Goal: Obtain resource: Obtain resource

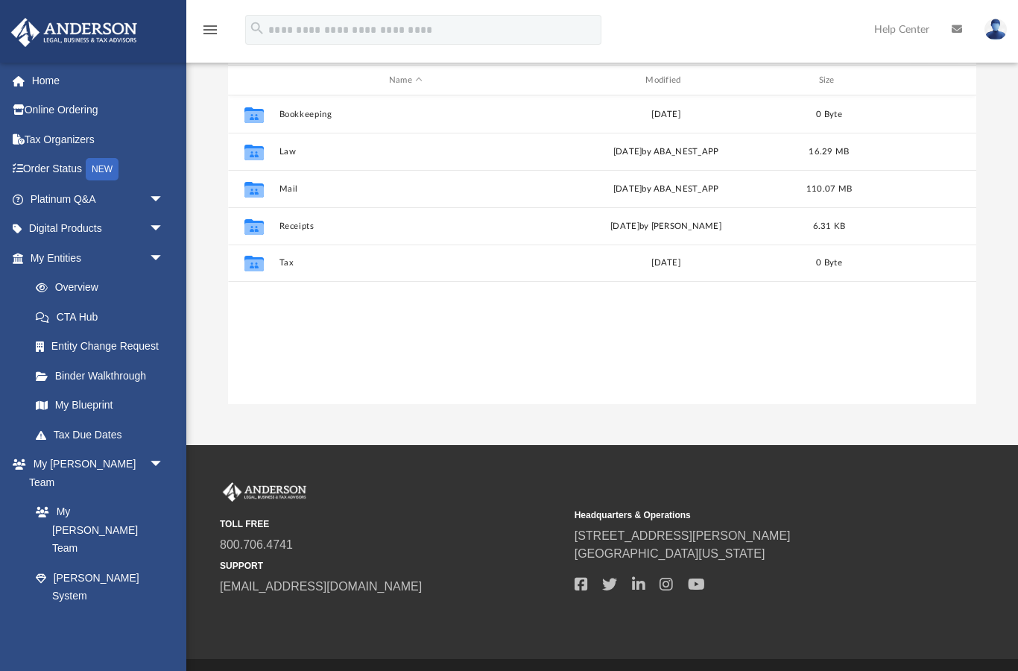
scroll to position [189, 0]
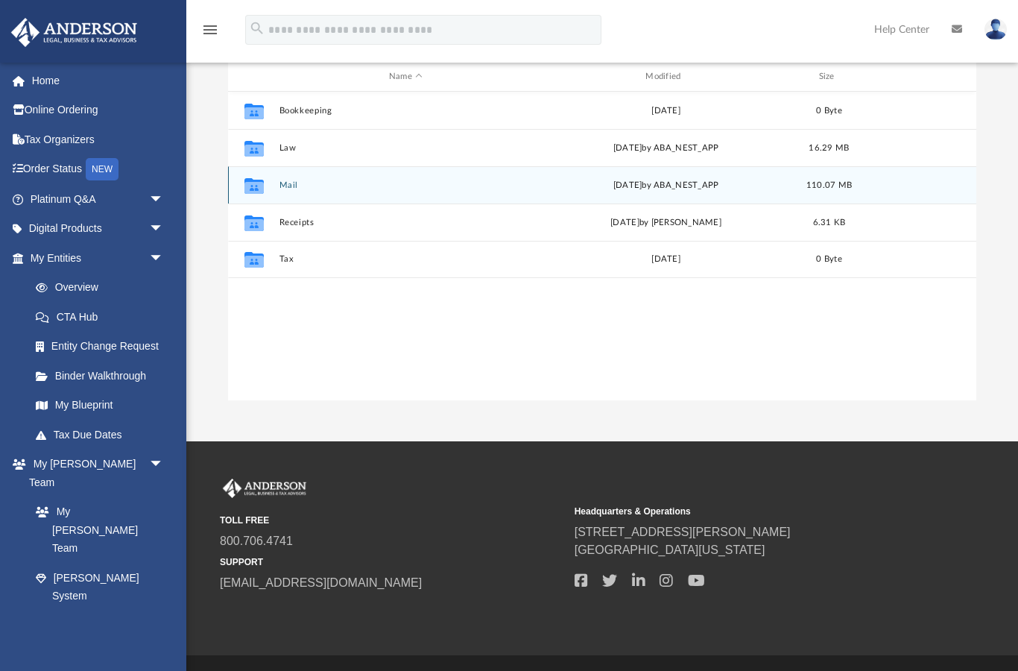
click at [248, 183] on icon "grid" at bounding box center [254, 188] width 19 height 12
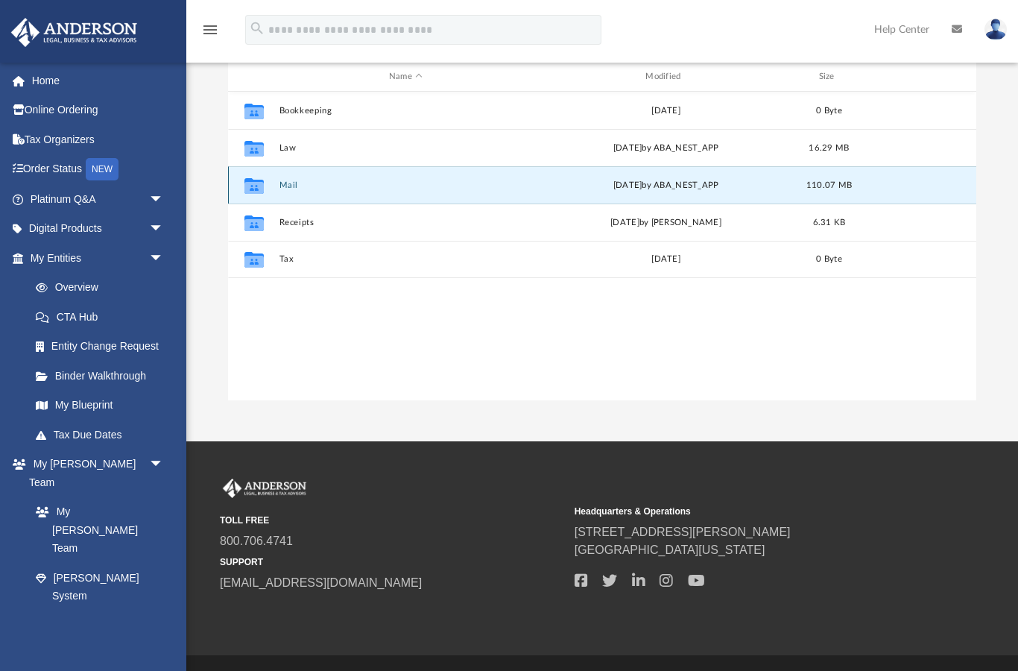
click at [288, 183] on button "Mail" at bounding box center [405, 185] width 253 height 10
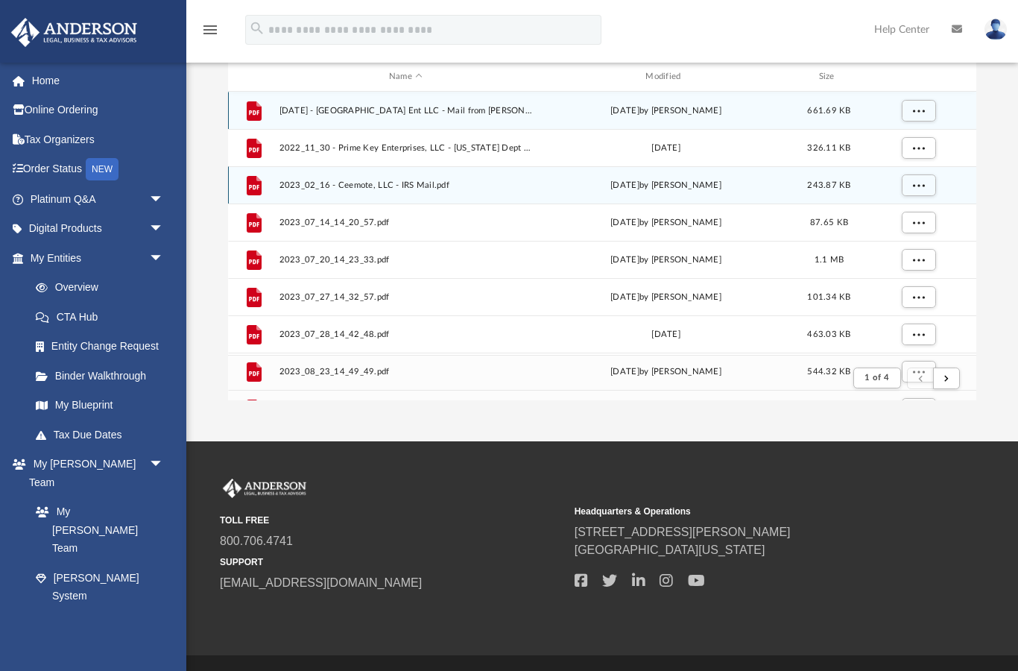
scroll to position [293, 749]
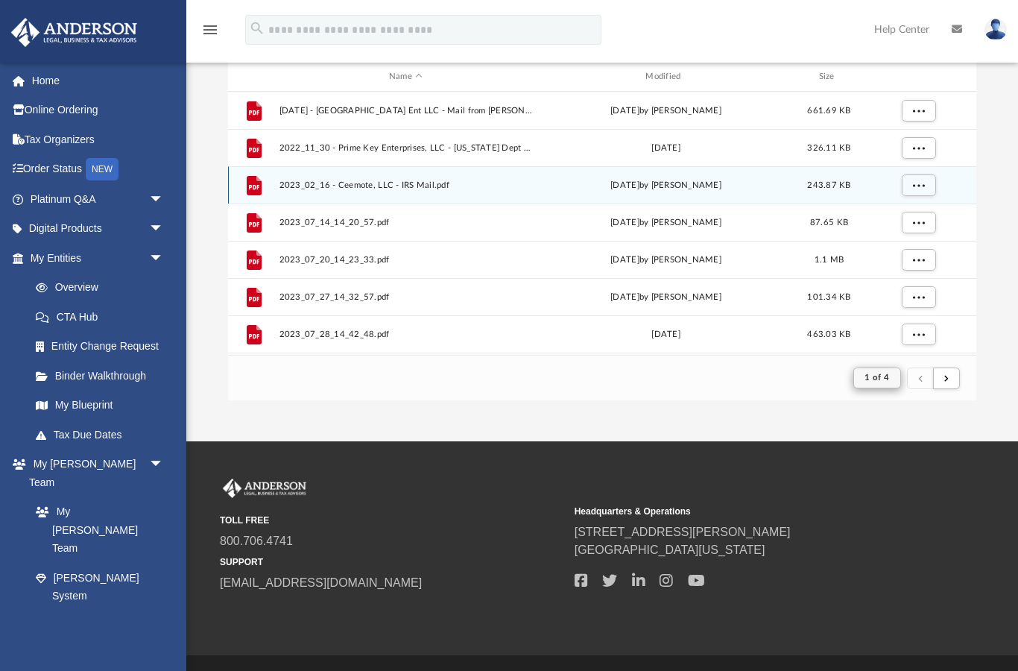
click at [887, 377] on span "1 of 4" at bounding box center [877, 377] width 25 height 8
click at [893, 450] on li "3" at bounding box center [891, 455] width 5 height 16
click at [889, 373] on span "1 of 4" at bounding box center [877, 377] width 25 height 8
click at [893, 447] on li "3" at bounding box center [891, 455] width 5 height 16
click at [889, 373] on span "1 of 4" at bounding box center [877, 377] width 25 height 8
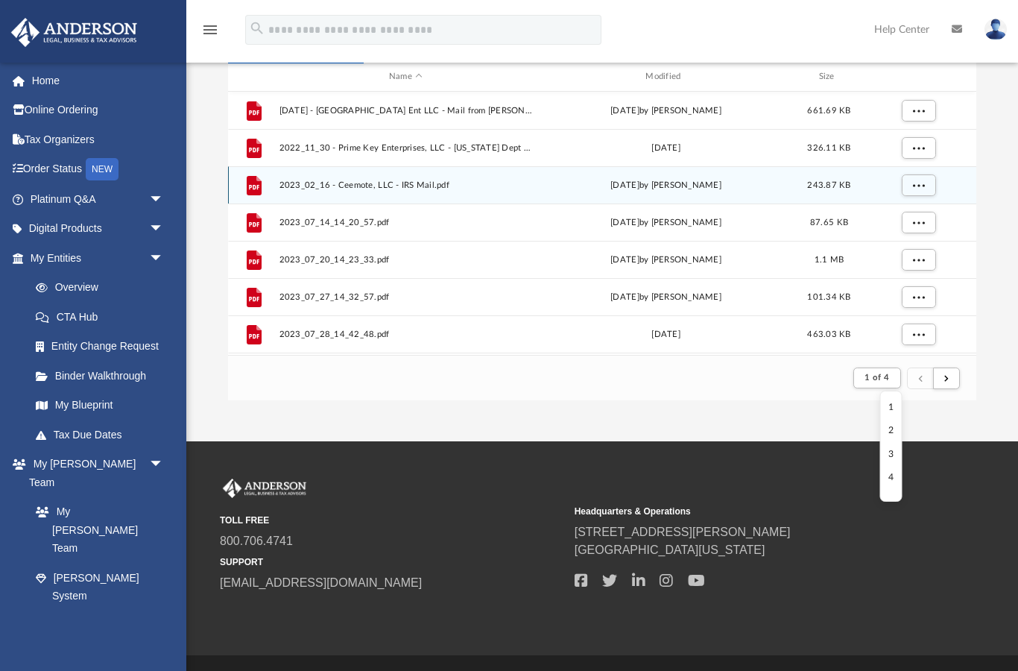
click at [894, 450] on li "3" at bounding box center [891, 455] width 5 height 16
click at [886, 373] on span "1 of 4" at bounding box center [877, 377] width 25 height 8
click at [894, 447] on li "3" at bounding box center [891, 455] width 5 height 16
click at [887, 375] on span "1 of 4" at bounding box center [877, 377] width 25 height 8
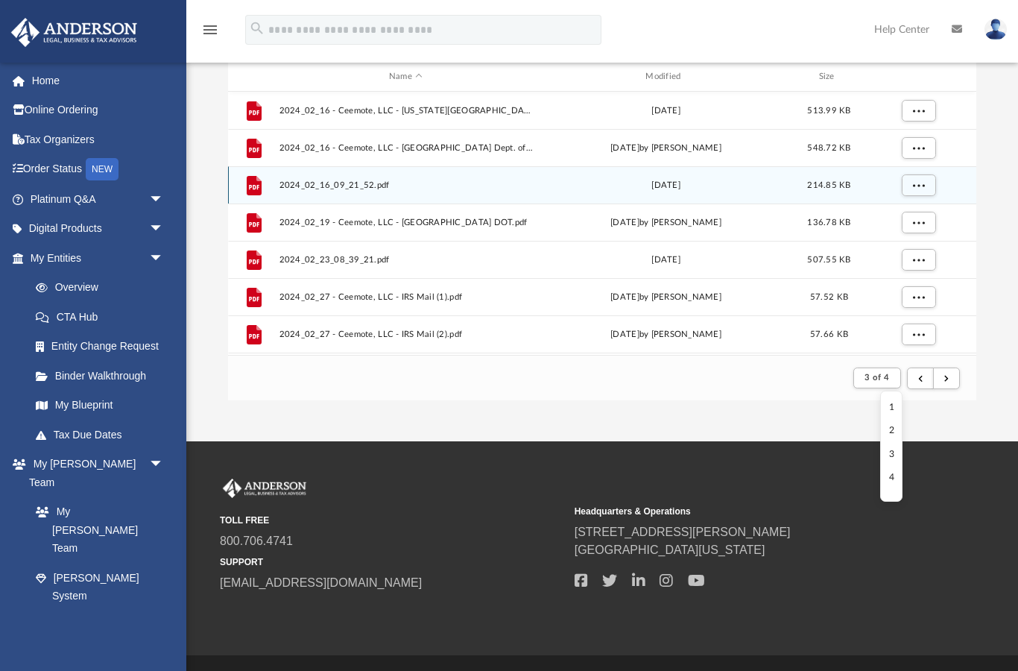
click at [757, 435] on div "App [EMAIL_ADDRESS][DOMAIN_NAME] Sign Out [EMAIL_ADDRESS][DOMAIN_NAME] Home Onl…" at bounding box center [509, 139] width 1018 height 605
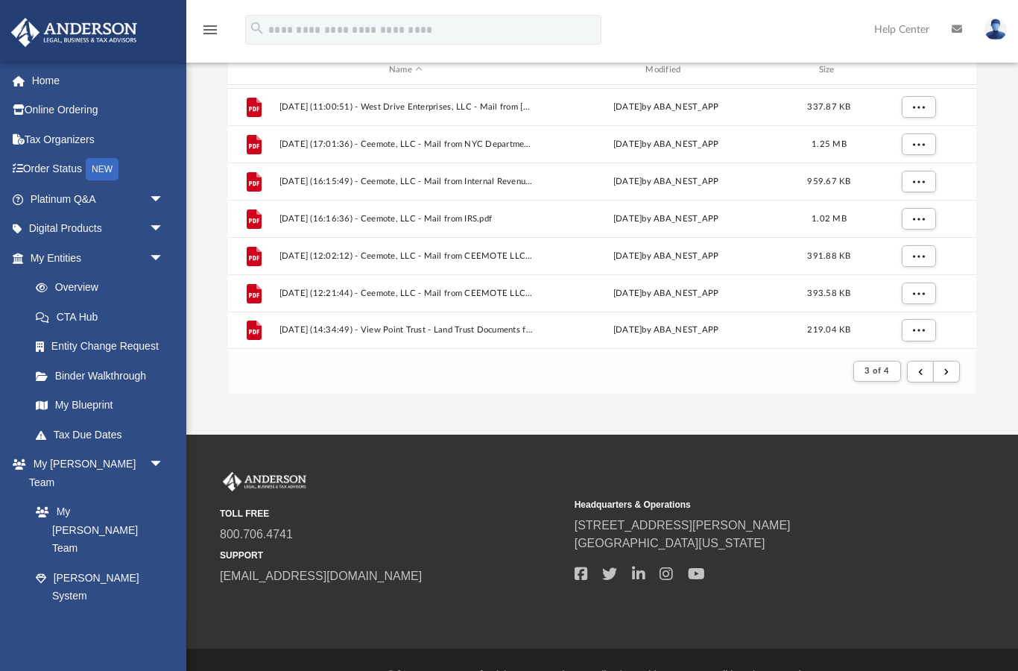
scroll to position [1600, 0]
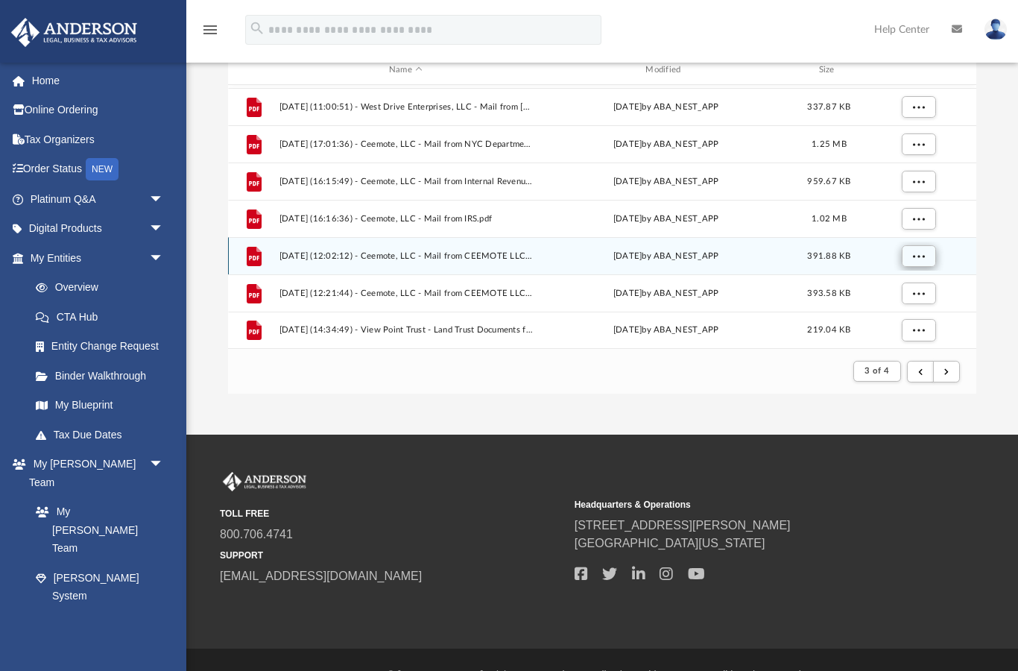
click at [920, 257] on span "More options" at bounding box center [918, 256] width 12 height 8
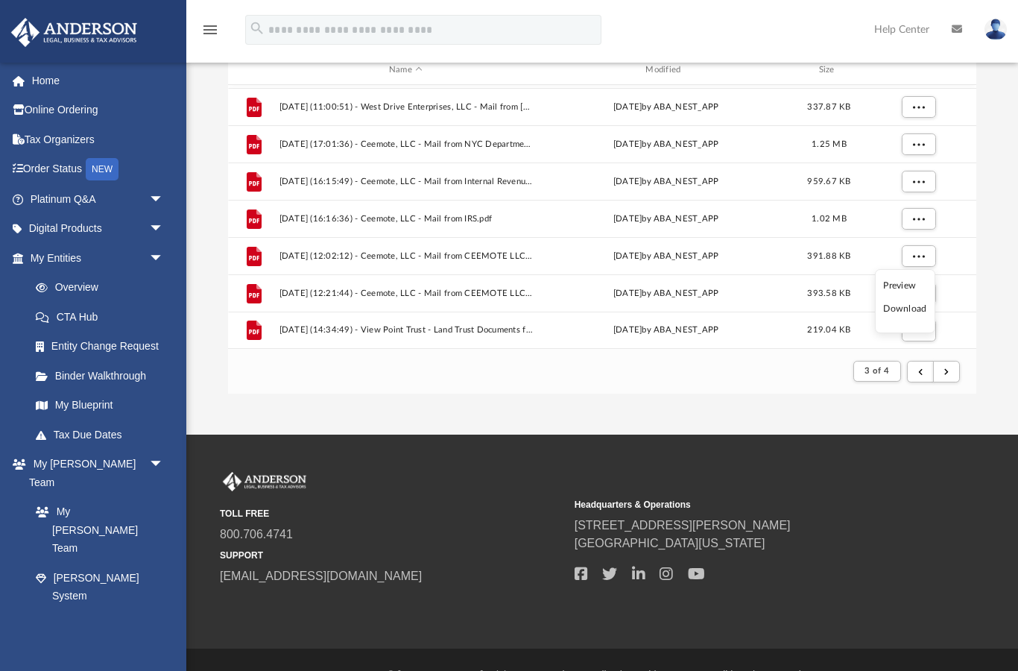
click at [925, 285] on li "Preview" at bounding box center [904, 286] width 43 height 16
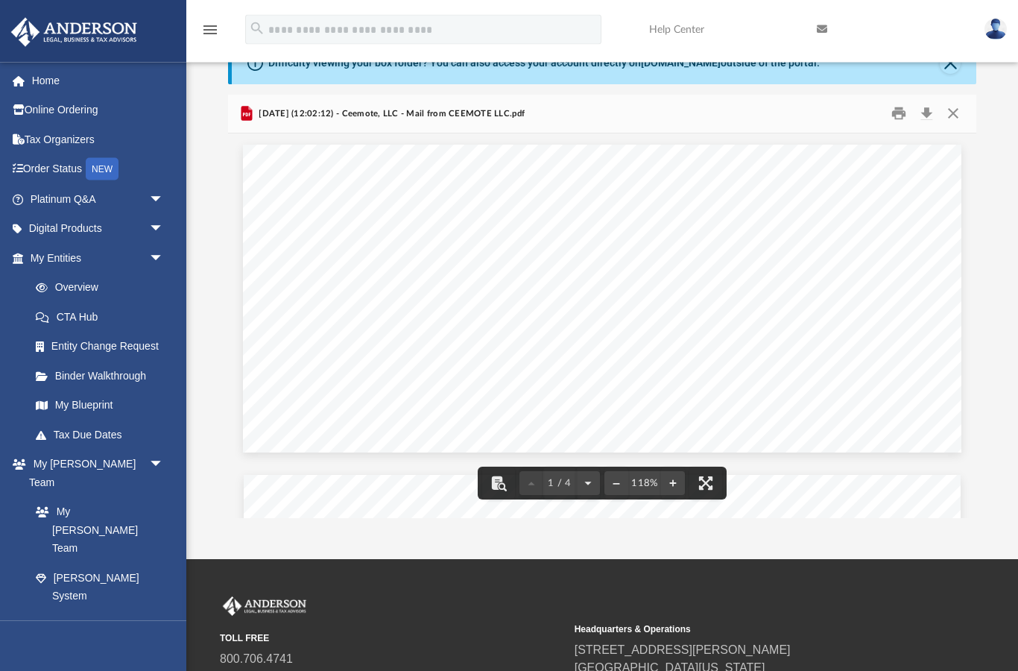
scroll to position [71, 0]
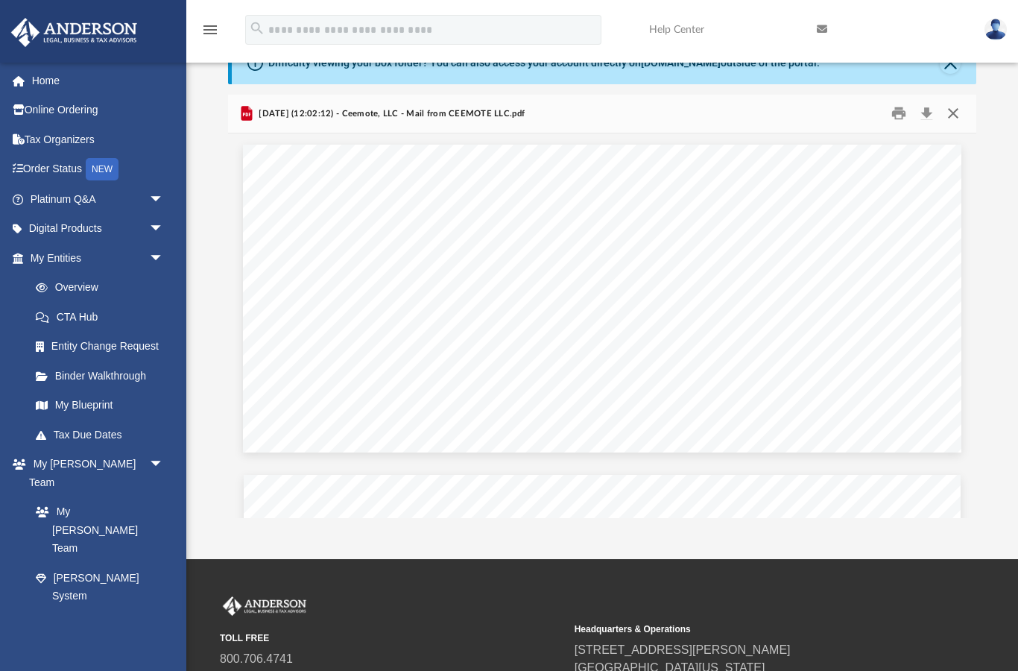
click at [959, 110] on button "Close" at bounding box center [953, 113] width 27 height 23
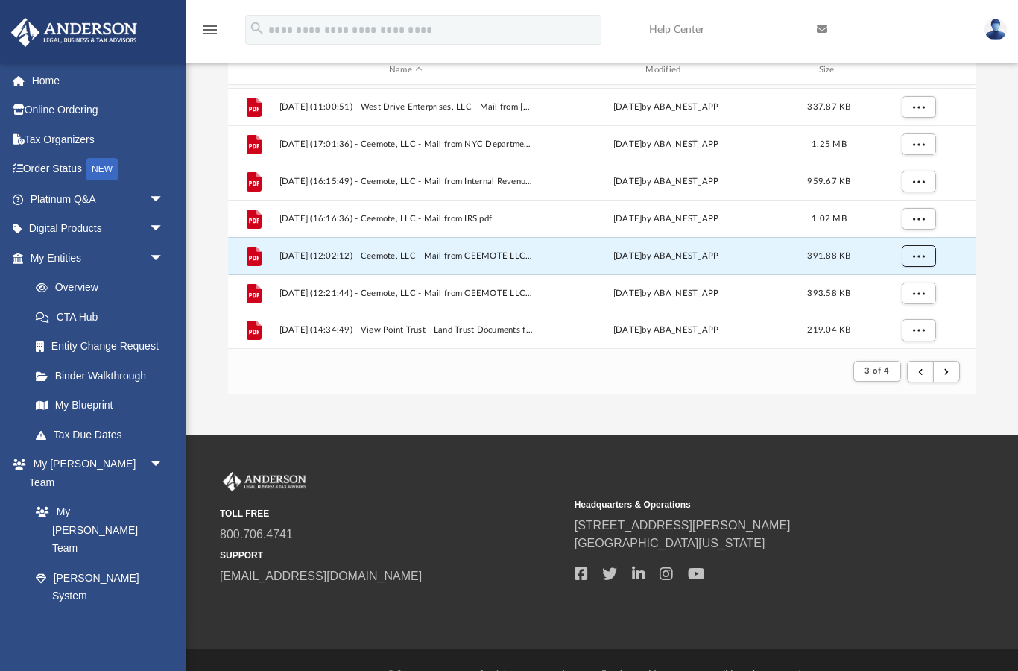
scroll to position [194, 0]
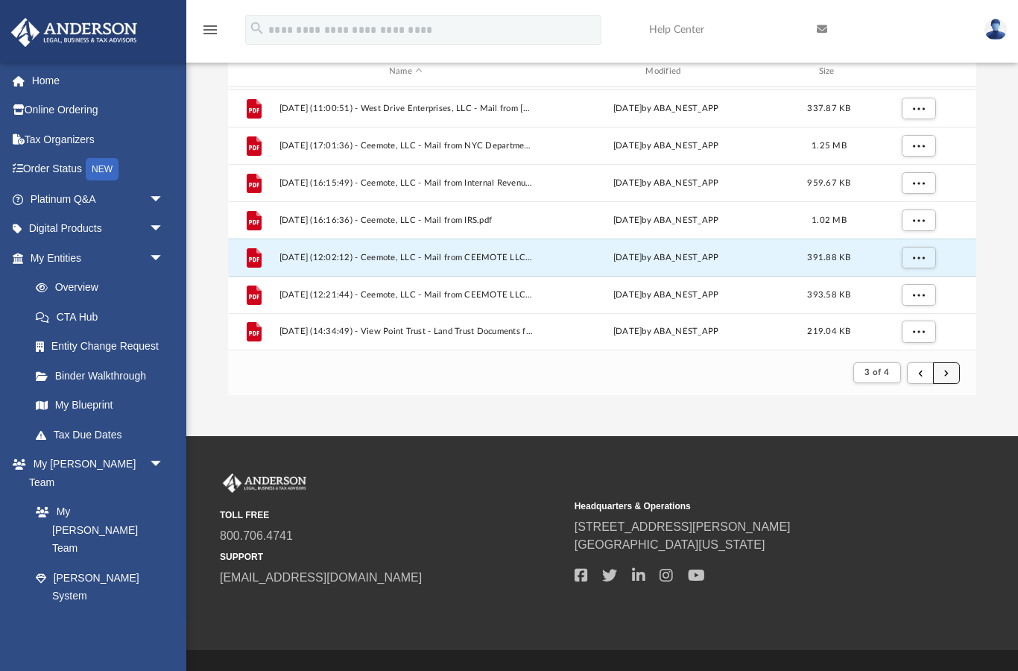
click at [950, 371] on button "submit" at bounding box center [946, 373] width 27 height 22
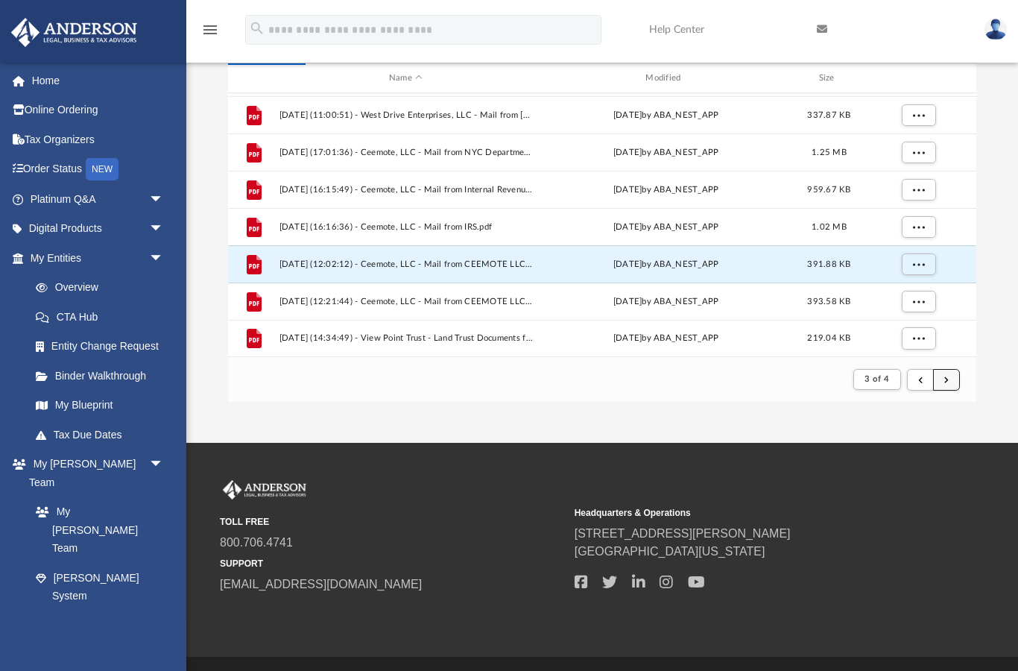
scroll to position [183, 0]
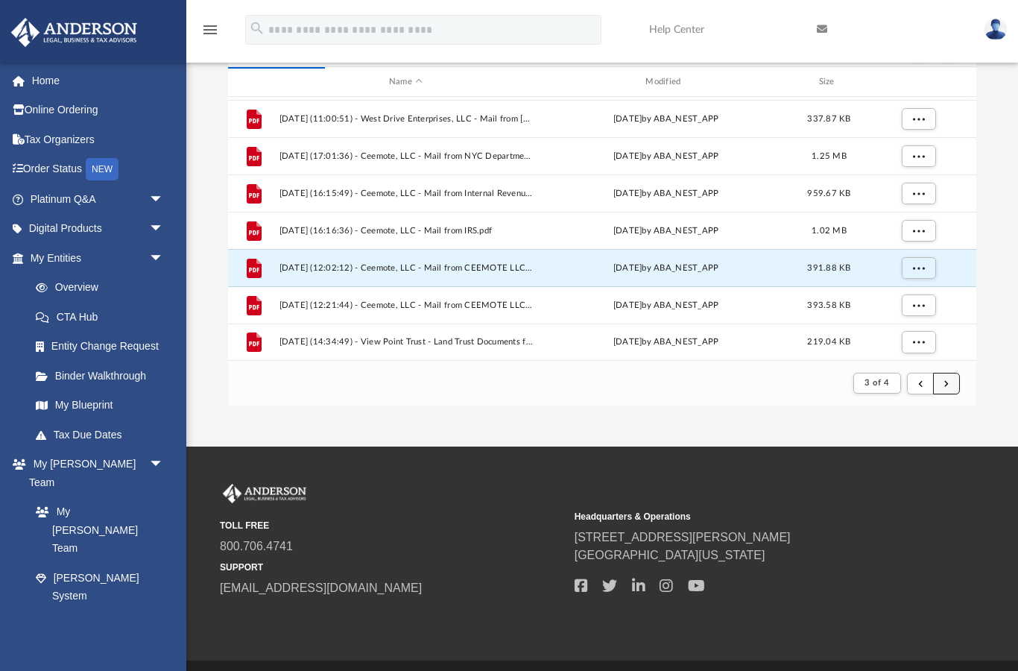
click at [953, 386] on button "submit" at bounding box center [946, 384] width 27 height 22
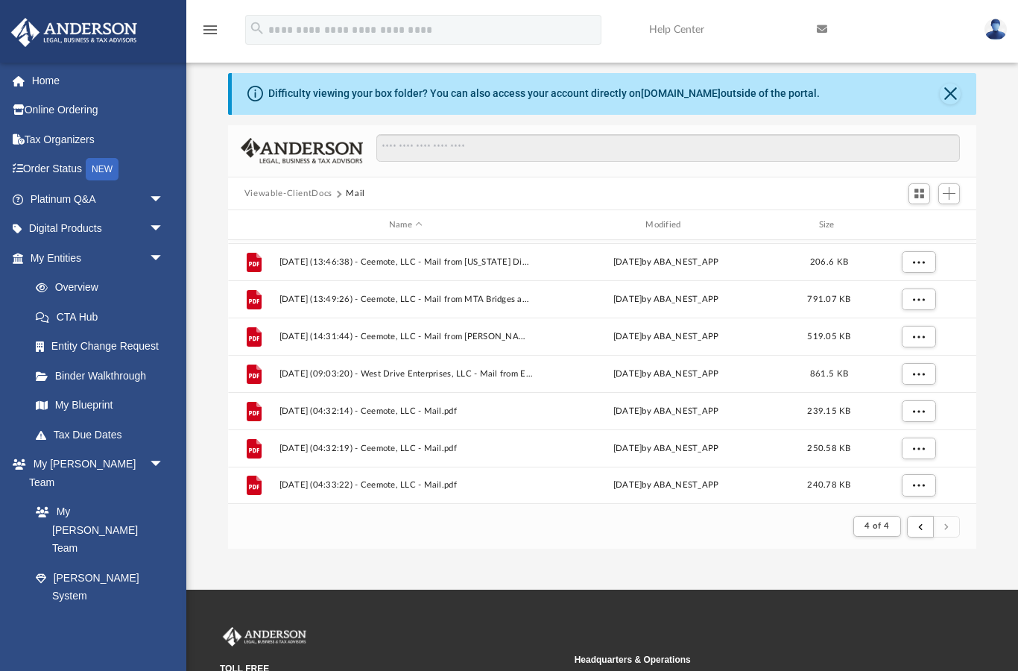
scroll to position [1190, 0]
click at [956, 525] on button "submit" at bounding box center [946, 527] width 27 height 22
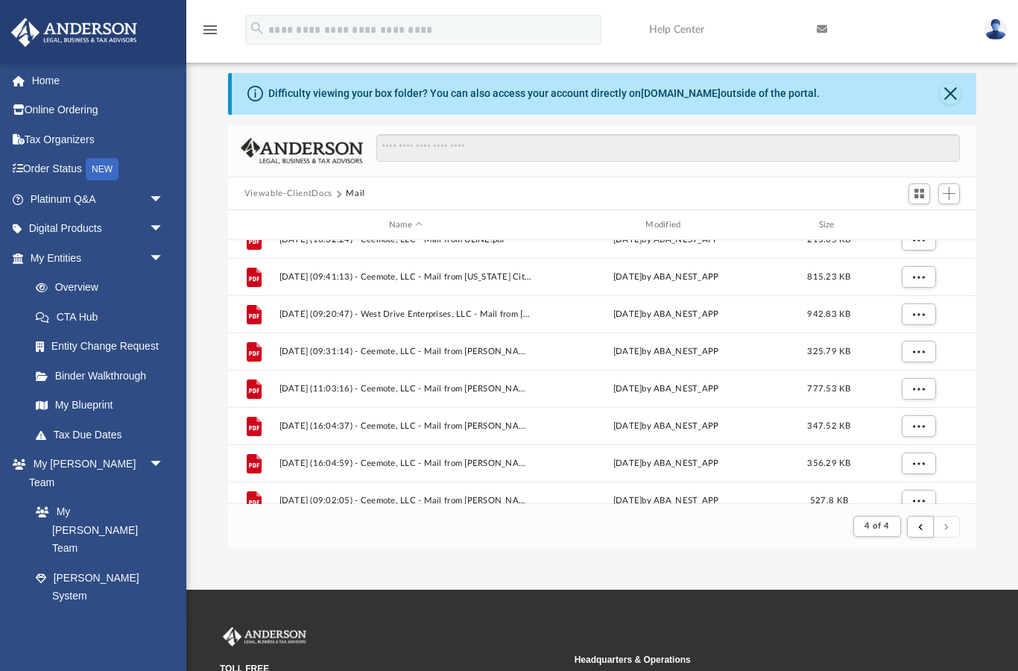
scroll to position [318, 0]
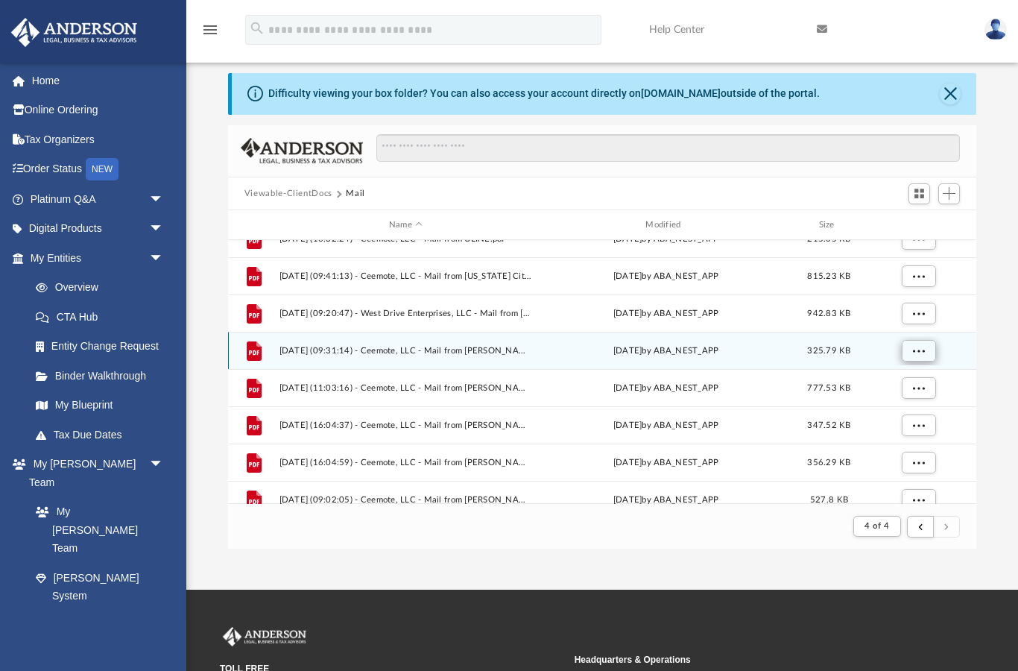
click at [933, 353] on button "More options" at bounding box center [918, 351] width 34 height 22
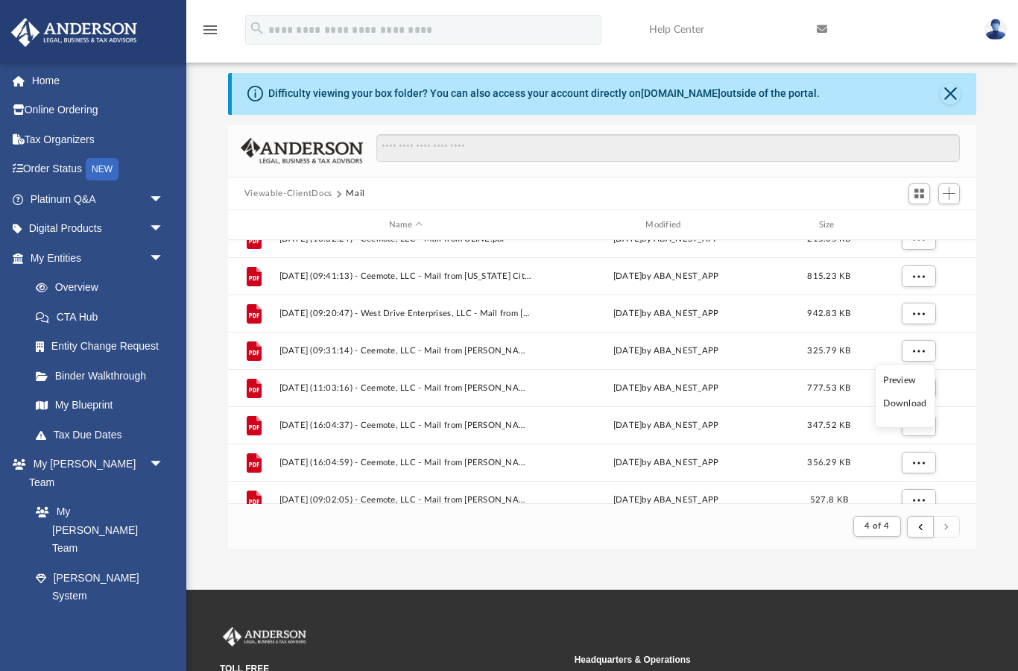
click at [927, 383] on li "Preview" at bounding box center [904, 381] width 43 height 16
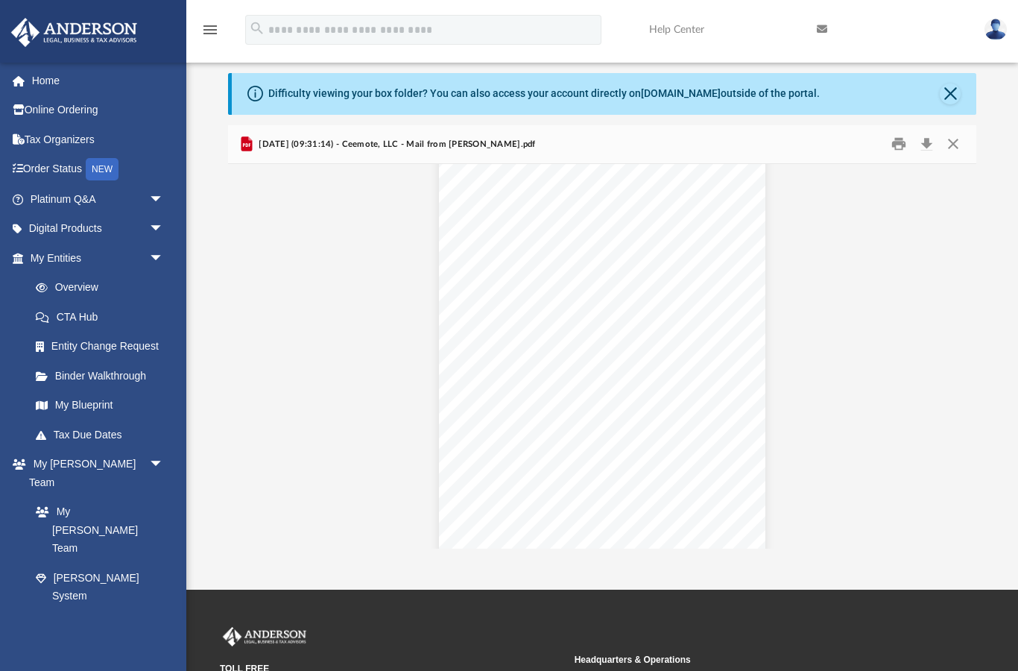
scroll to position [1097, 0]
click at [958, 145] on button "Close" at bounding box center [953, 144] width 27 height 23
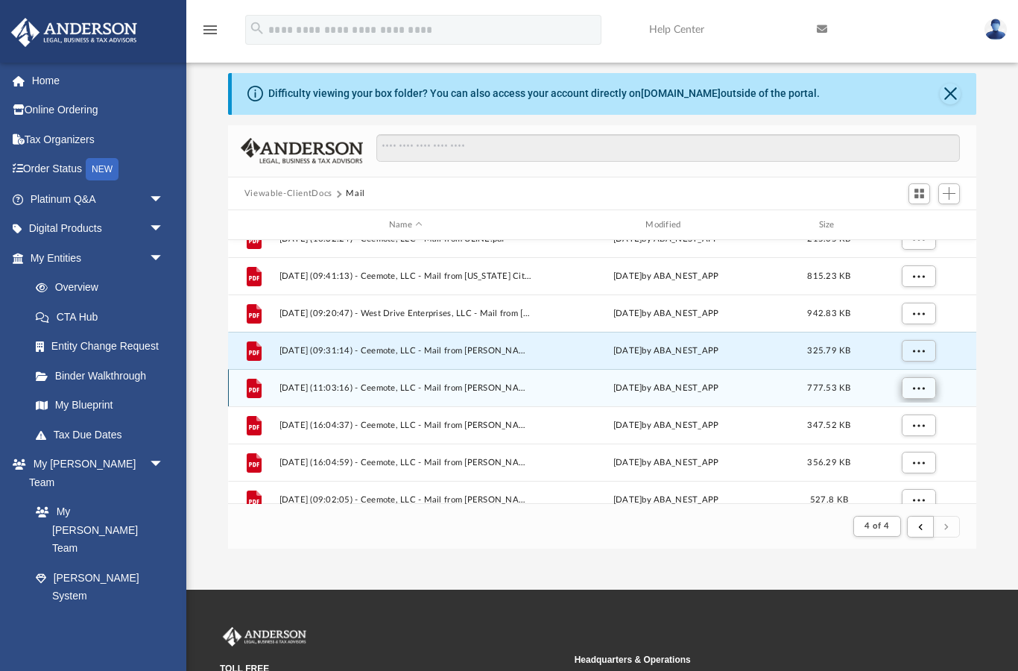
click at [926, 385] on button "More options" at bounding box center [918, 388] width 34 height 22
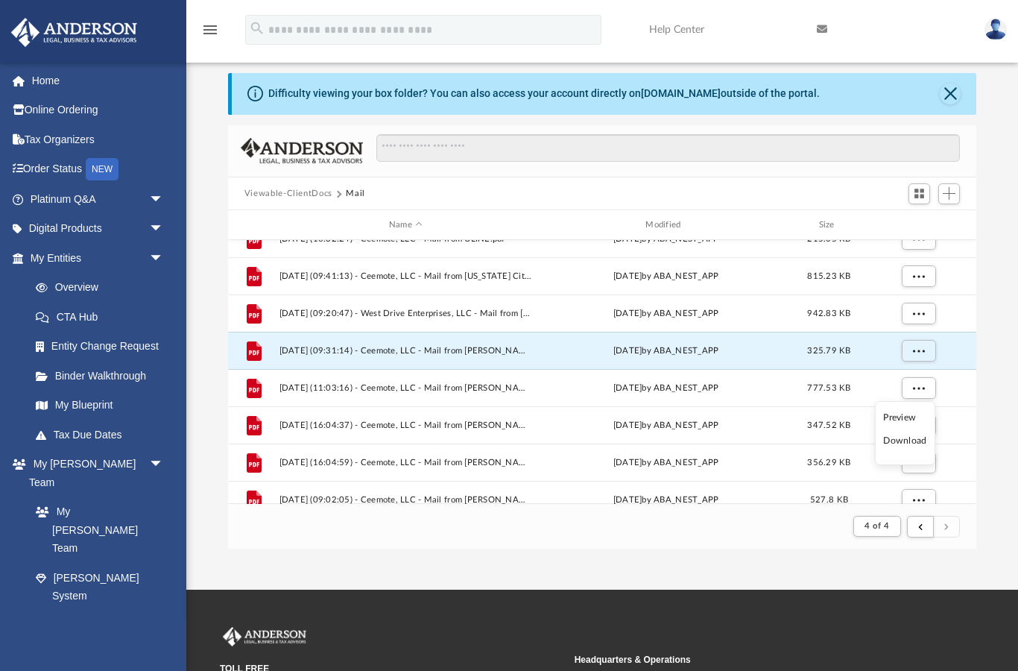
click at [926, 418] on li "Preview" at bounding box center [904, 418] width 43 height 16
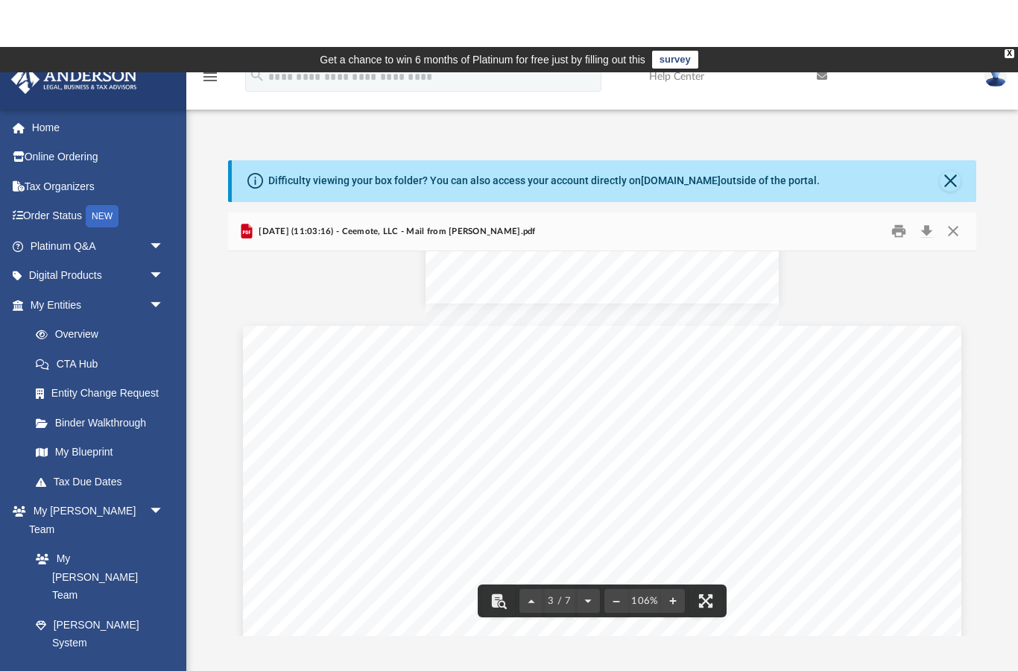
scroll to position [1199, 0]
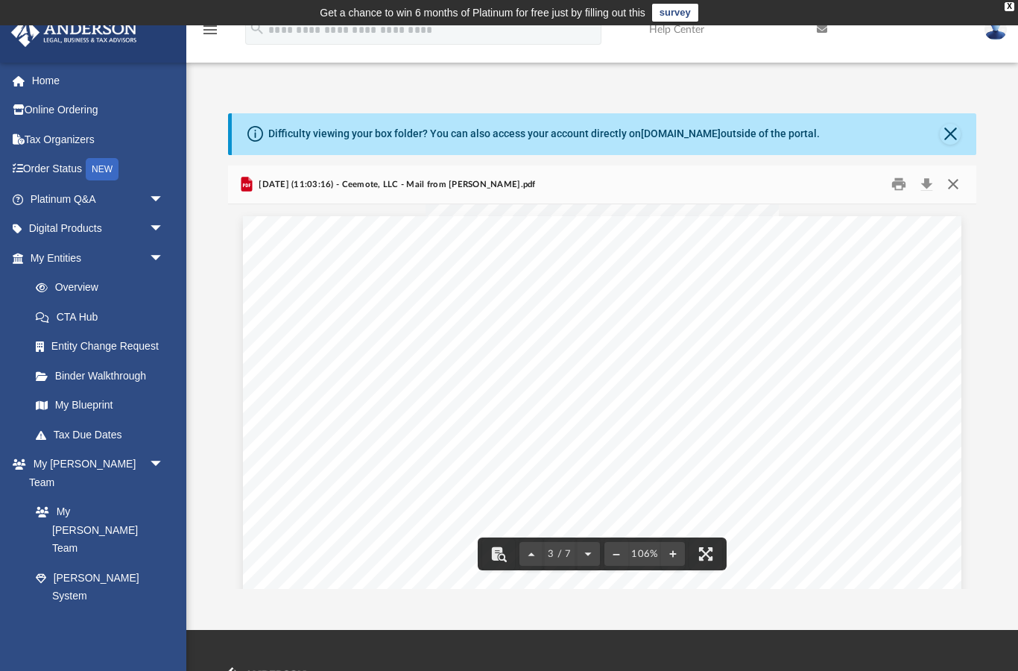
click at [955, 186] on button "Close" at bounding box center [953, 184] width 27 height 23
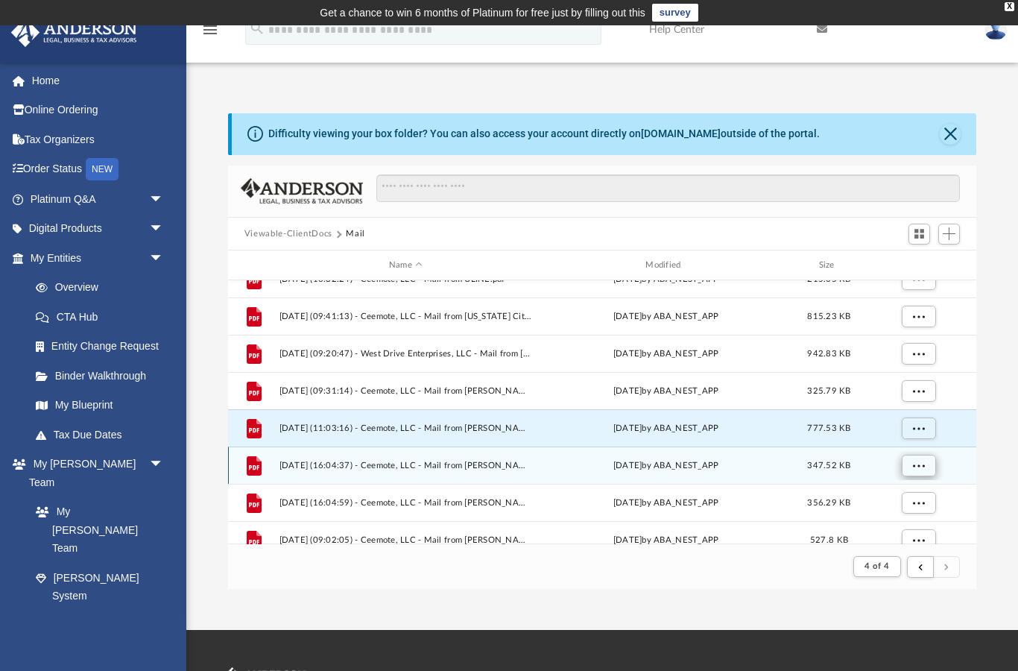
click at [922, 468] on span "More options" at bounding box center [918, 465] width 12 height 8
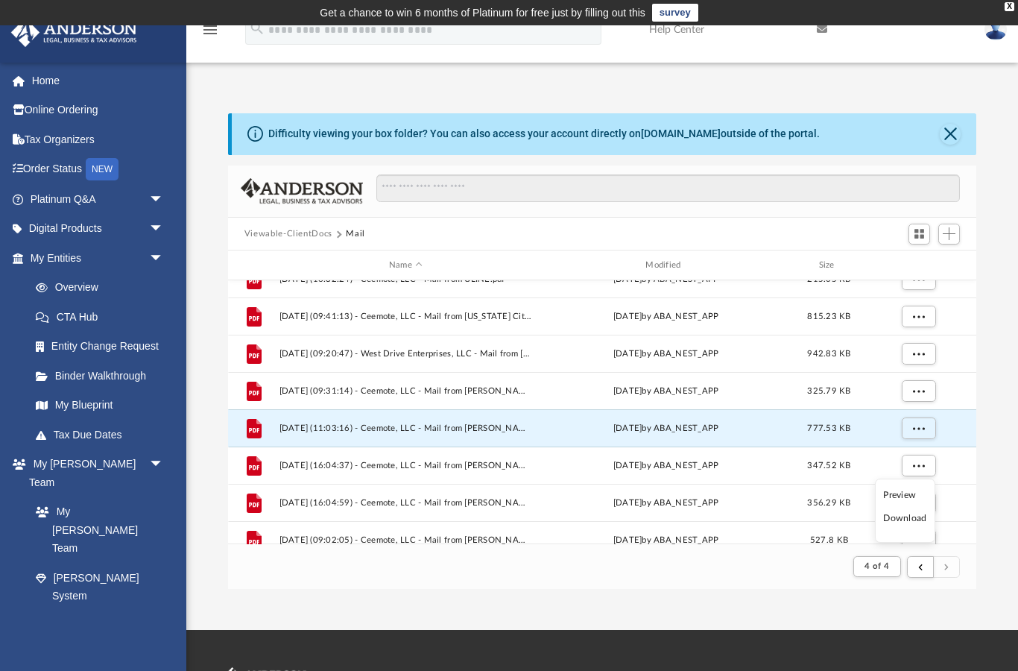
click at [924, 495] on li "Preview" at bounding box center [904, 496] width 43 height 16
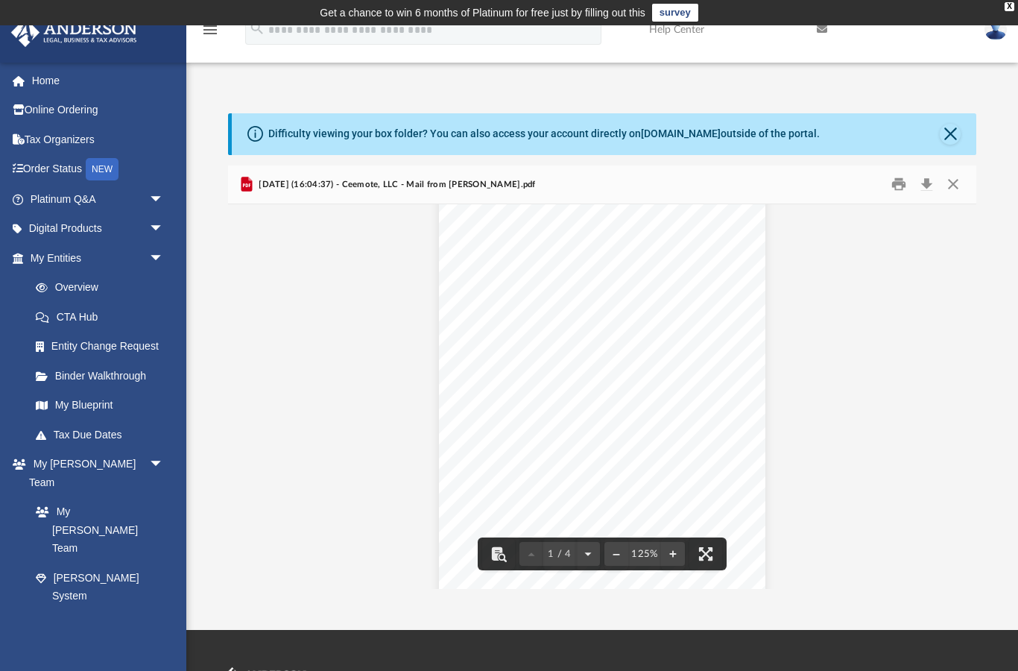
scroll to position [77, 0]
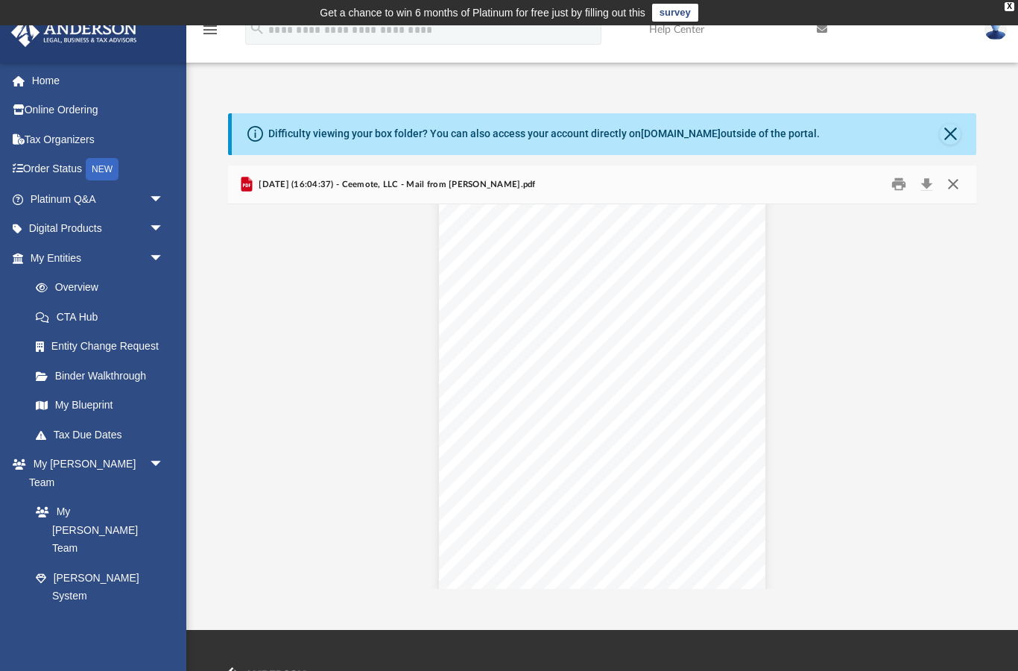
click at [956, 193] on button "Close" at bounding box center [953, 184] width 27 height 23
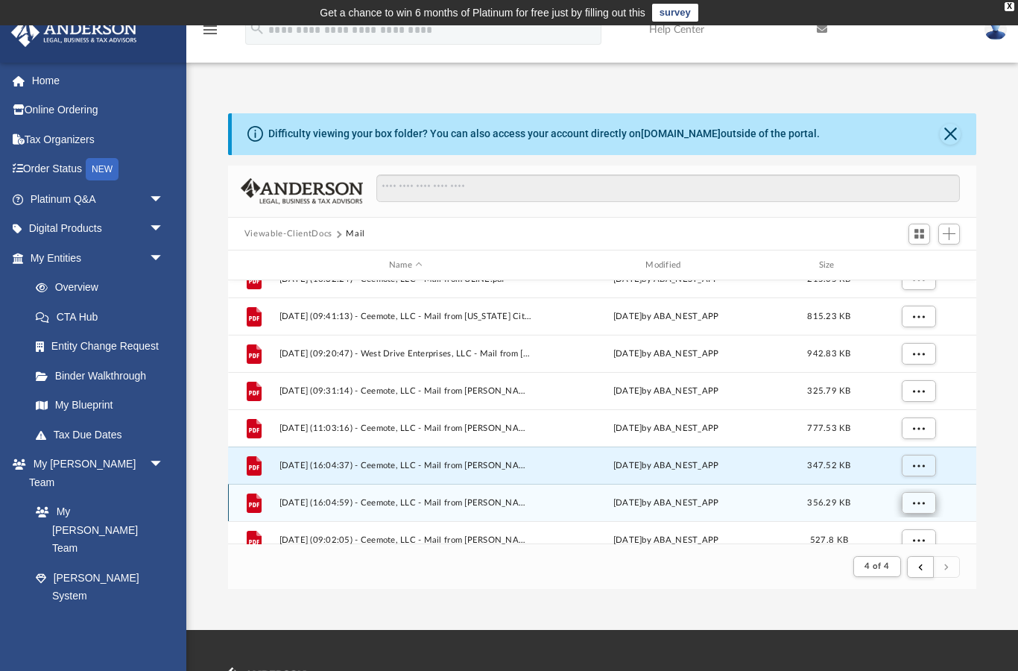
click at [924, 504] on span "More options" at bounding box center [918, 503] width 12 height 8
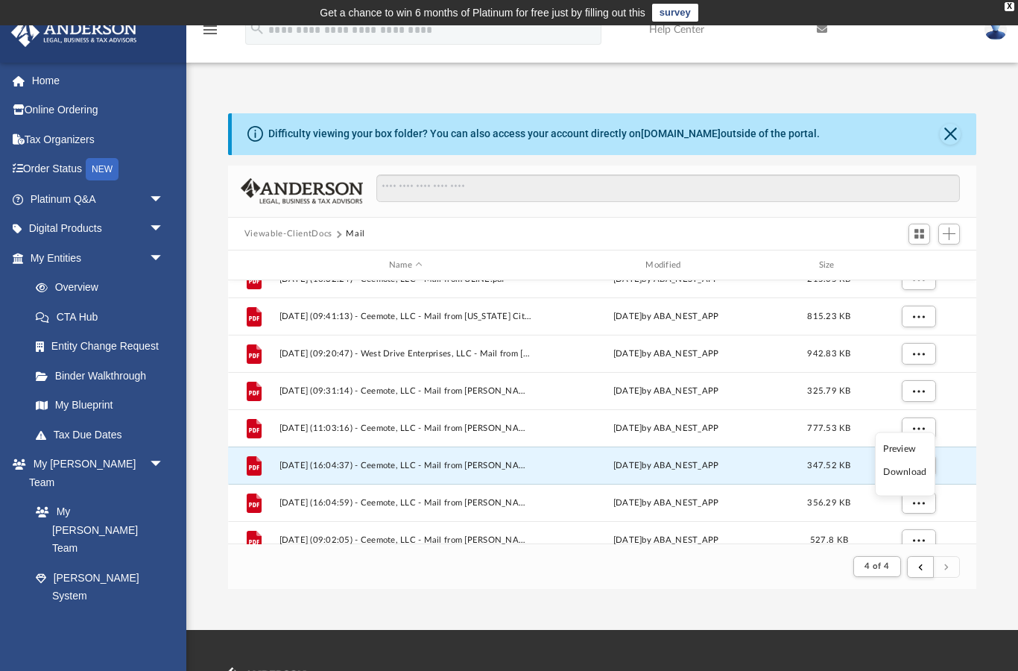
click at [918, 449] on li "Preview" at bounding box center [904, 449] width 43 height 16
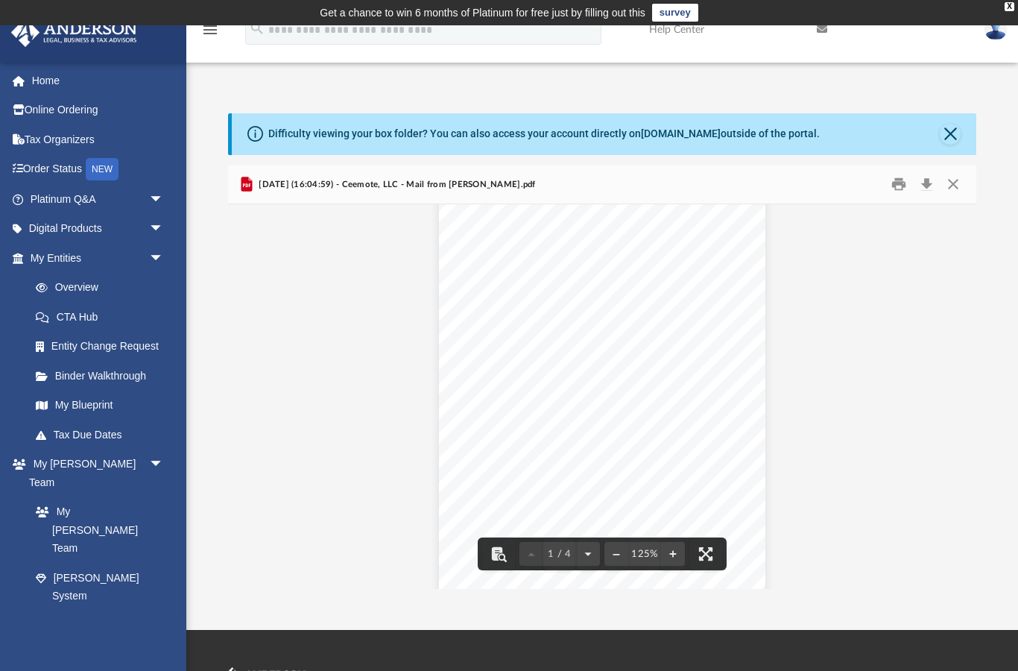
scroll to position [44, 0]
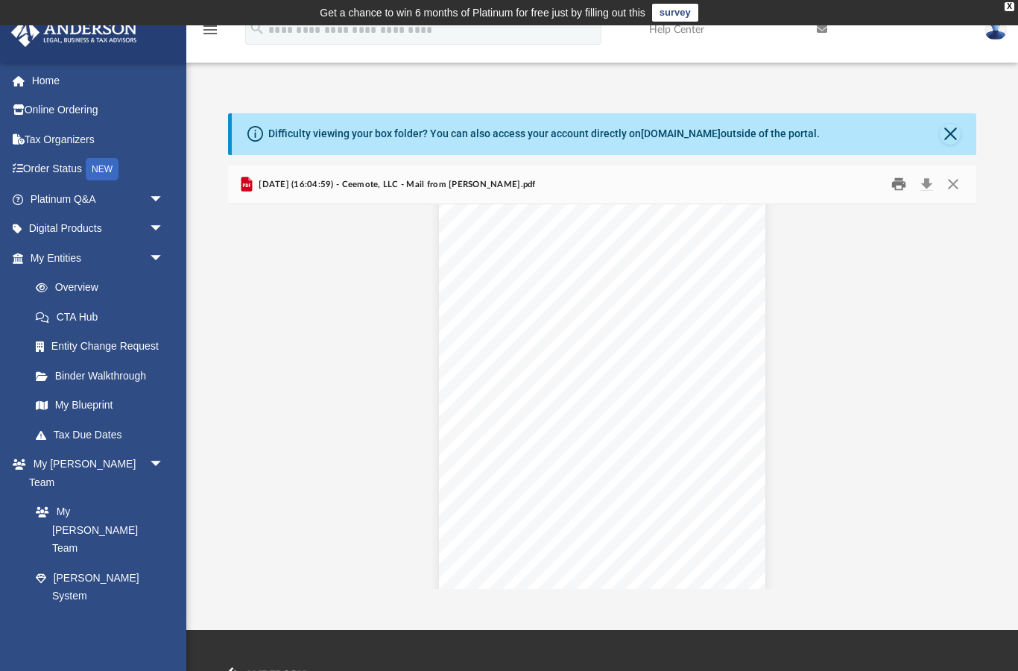
click at [900, 186] on button "Print" at bounding box center [899, 184] width 30 height 23
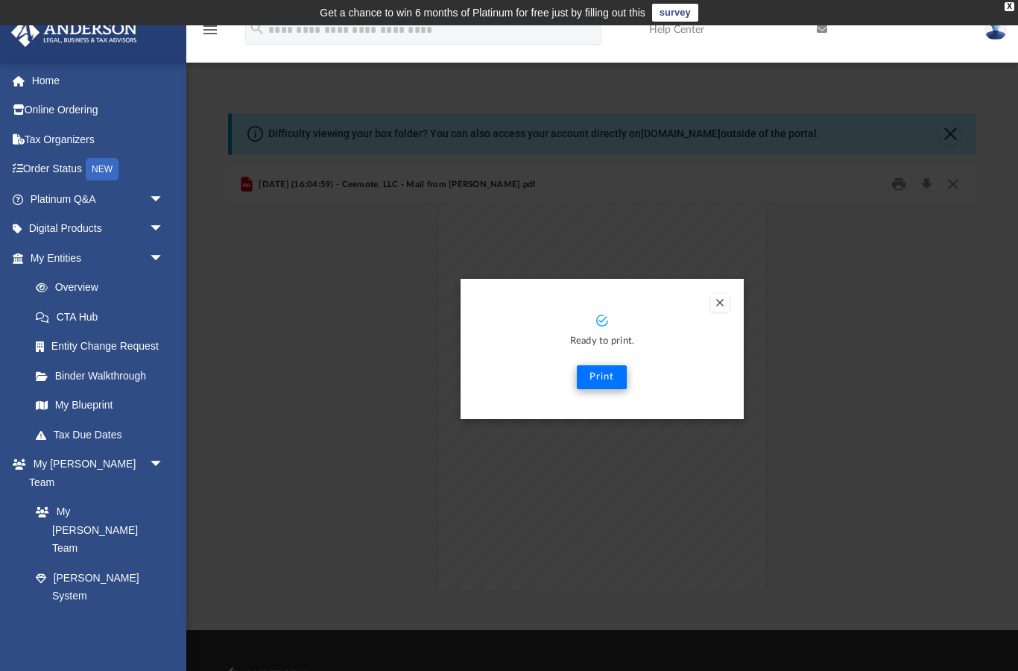
click at [611, 377] on button "Print" at bounding box center [602, 377] width 50 height 24
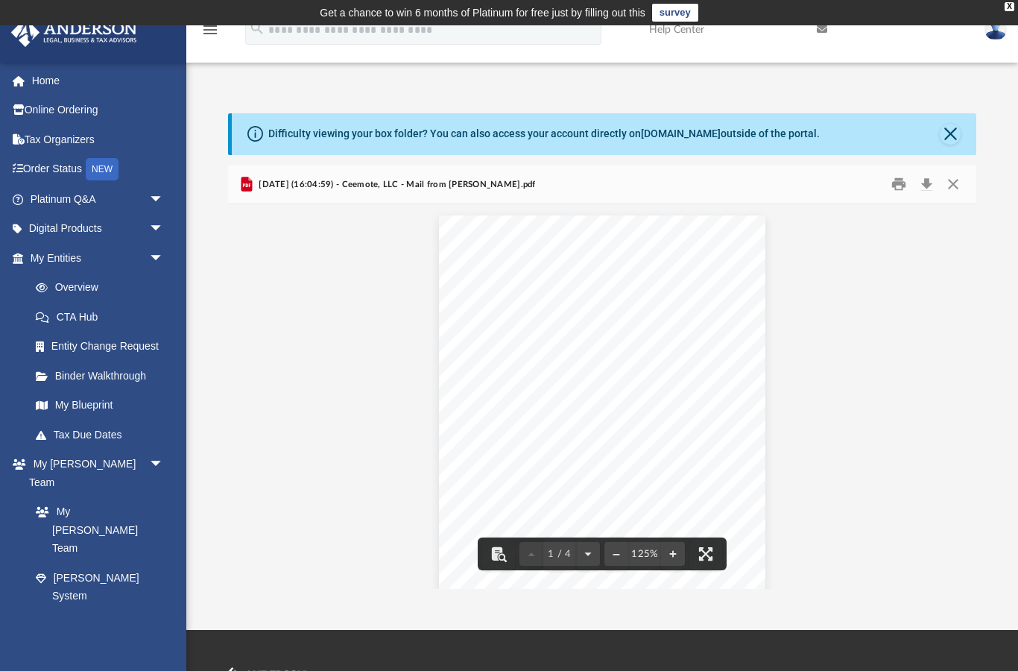
scroll to position [0, 0]
